Goal: Browse casually

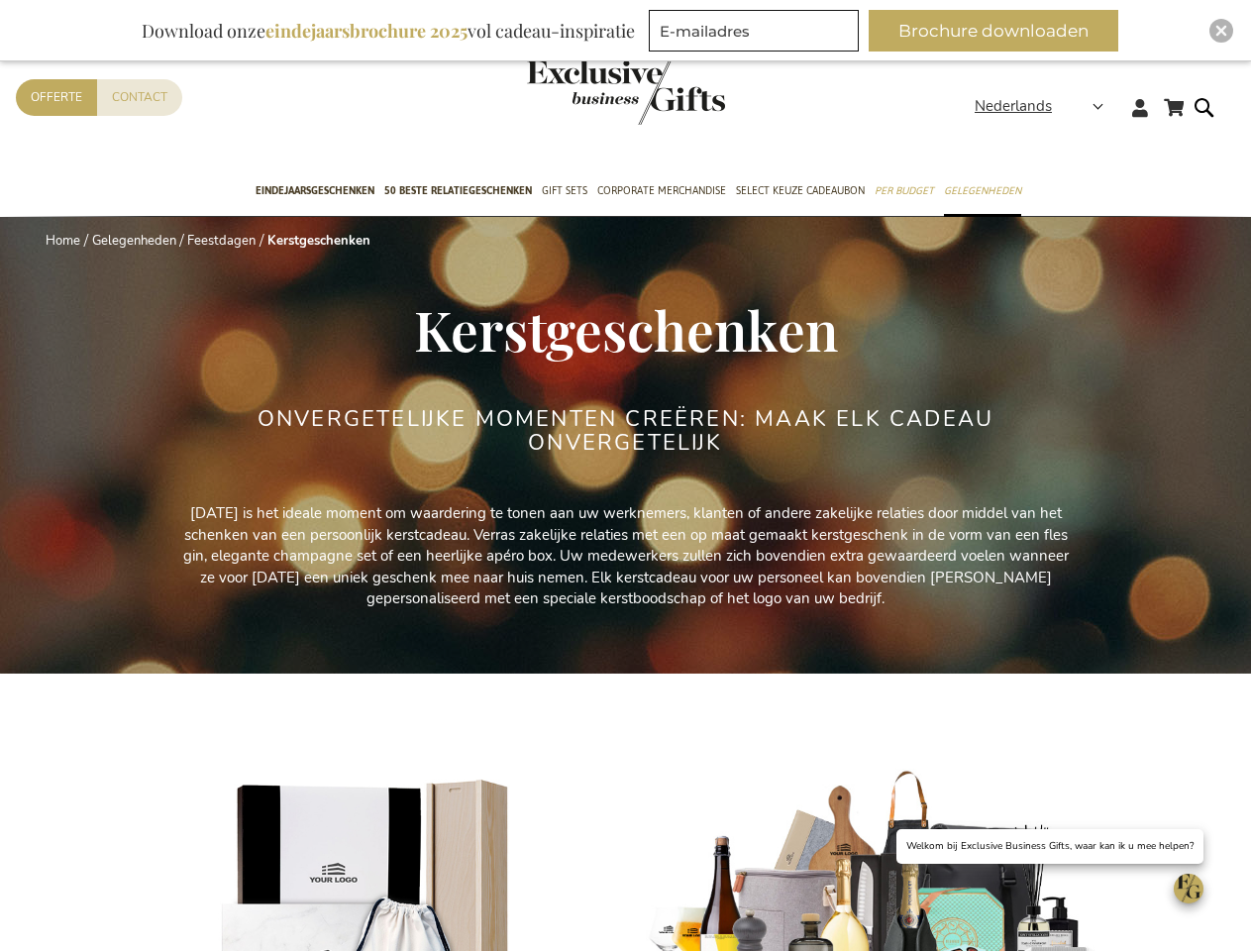
click at [625, 475] on div "ONVERGETELIJKE MOMENTEN CREËREN: MAAK ELK CADEAU ONVERGETELIJK" at bounding box center [626, 455] width 743 height 96
click at [1045, 106] on span "Nederlands" at bounding box center [1013, 106] width 77 height 23
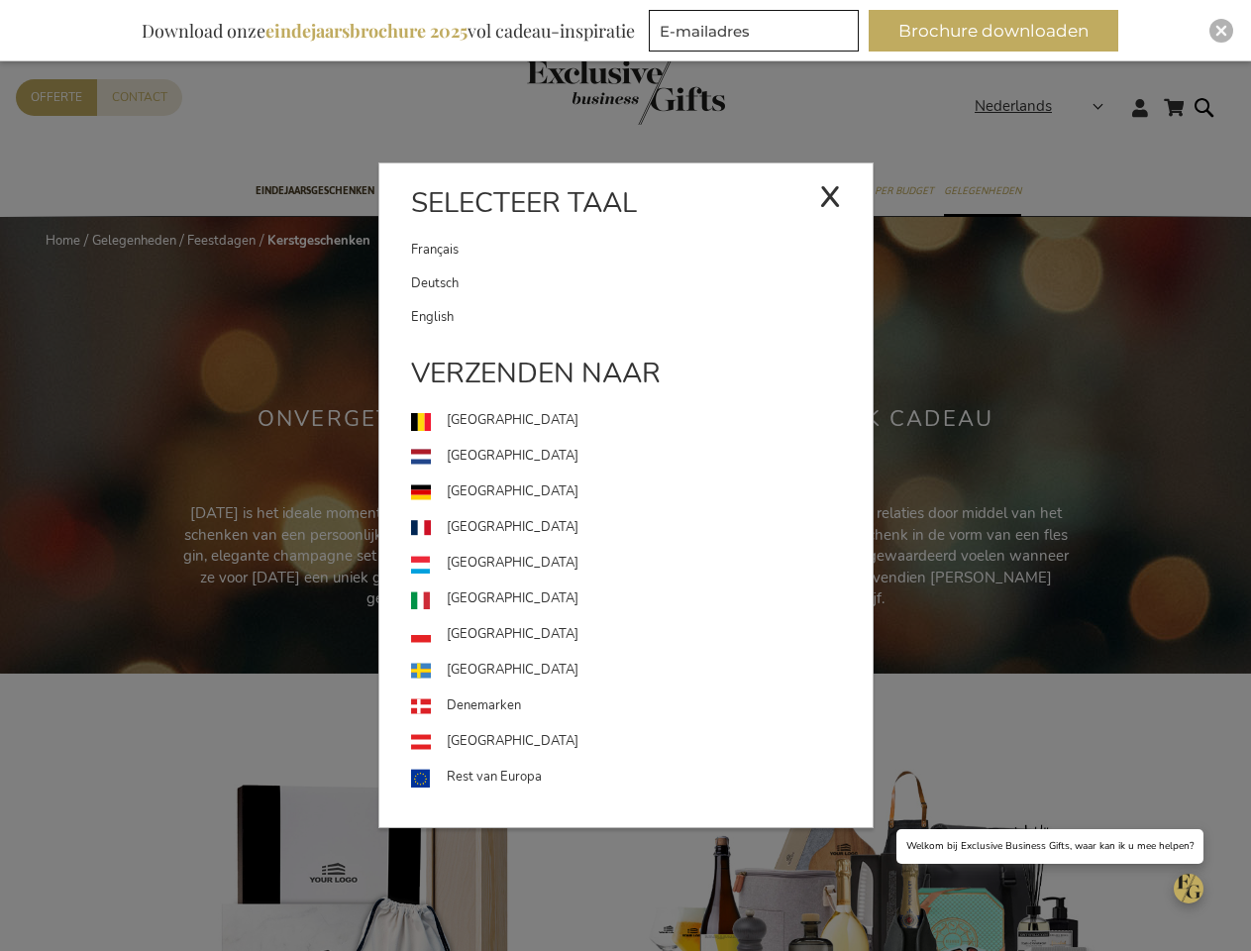
click at [1002, 31] on button "Brochure downloaden" at bounding box center [994, 31] width 250 height 42
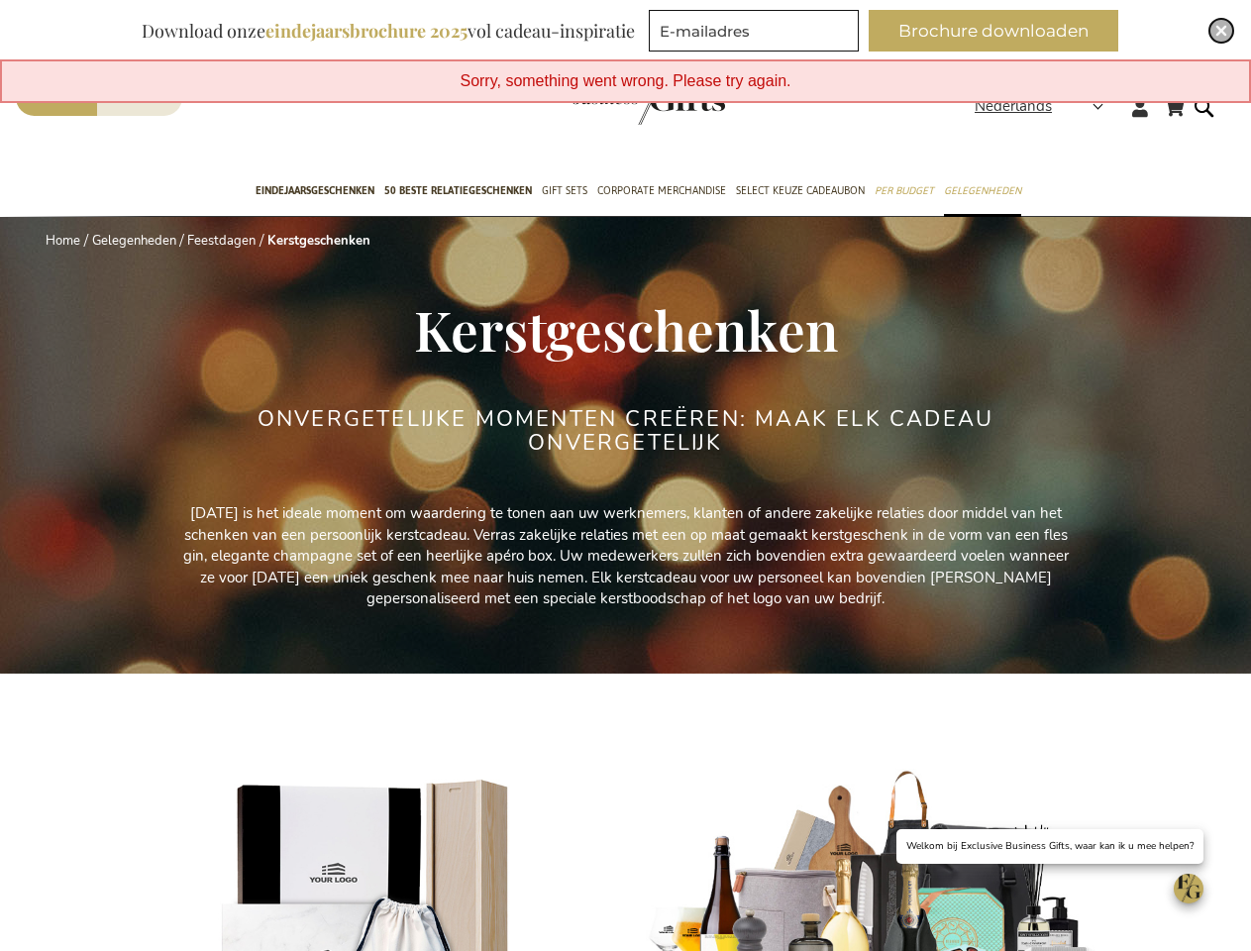
click at [1221, 31] on img "Close" at bounding box center [1221, 31] width 12 height 12
